Goal: Navigation & Orientation: Go to known website

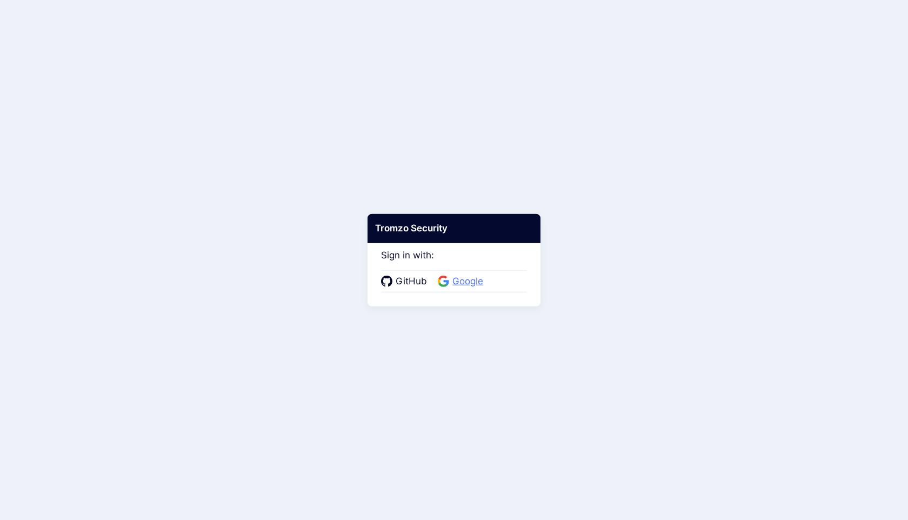
click at [463, 282] on span "Google" at bounding box center [467, 282] width 37 height 14
click at [469, 285] on span "Google" at bounding box center [467, 282] width 37 height 14
click at [470, 280] on span "Google" at bounding box center [467, 282] width 37 height 14
